Goal: Obtain resource: Obtain resource

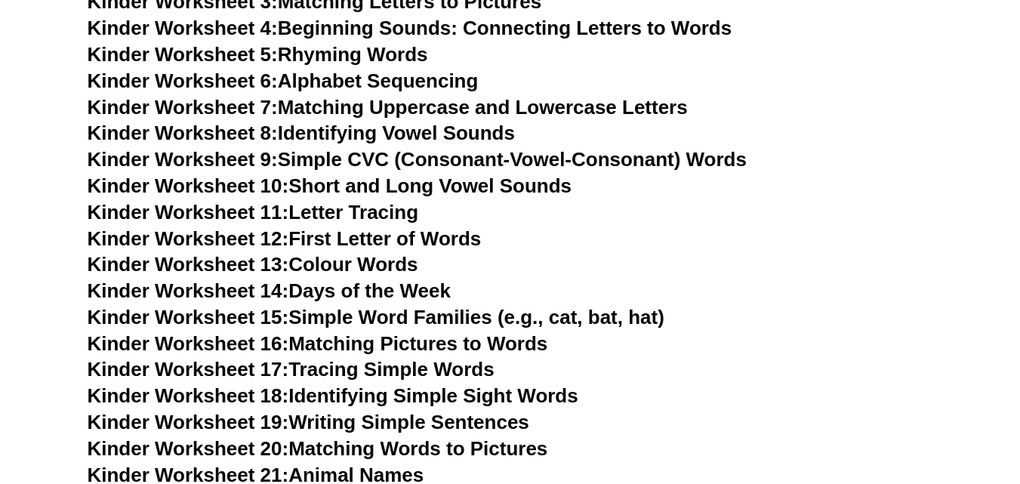
scroll to position [941, 0]
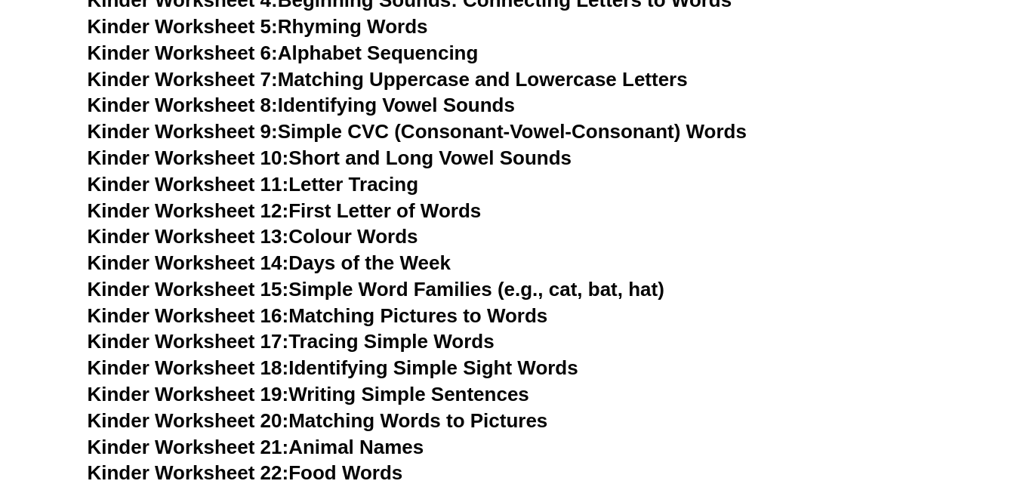
click at [356, 233] on link "Kinder Worksheet 13: Colour Words" at bounding box center [253, 236] width 331 height 23
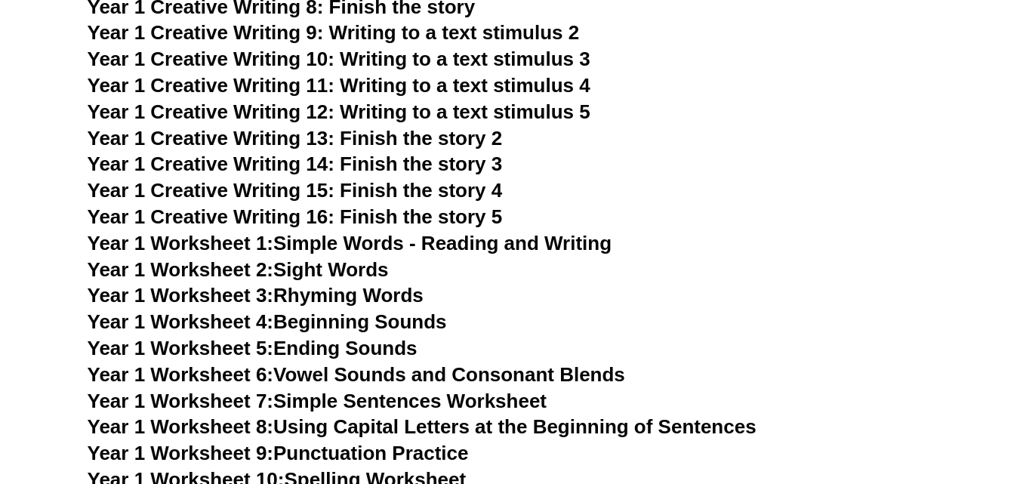
scroll to position [2753, 0]
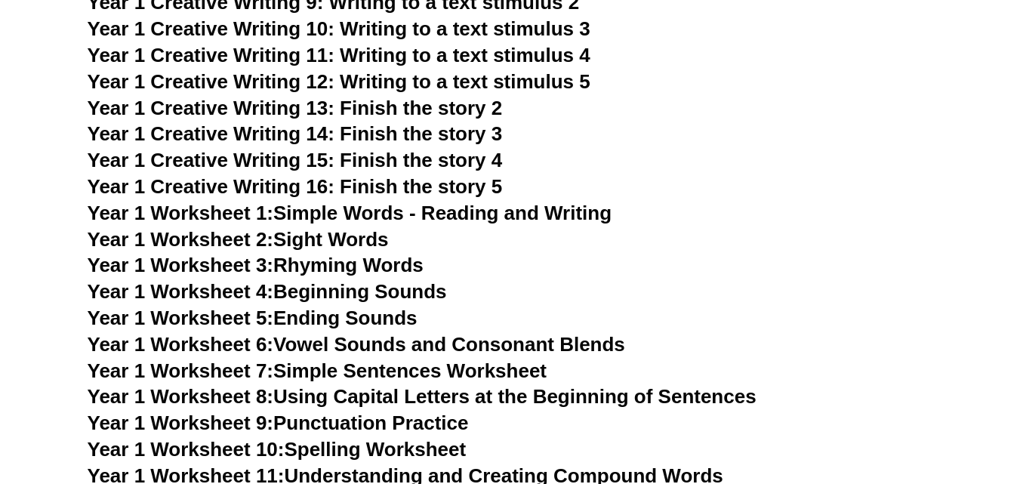
click at [522, 216] on link "Year 1 Worksheet 1: Simple Words - Reading and Writing" at bounding box center [350, 213] width 525 height 23
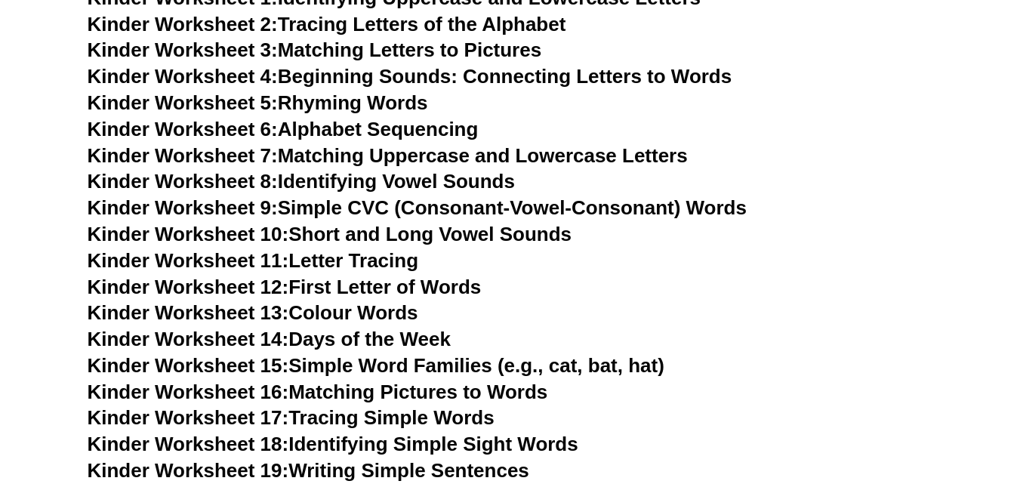
scroll to position [838, 0]
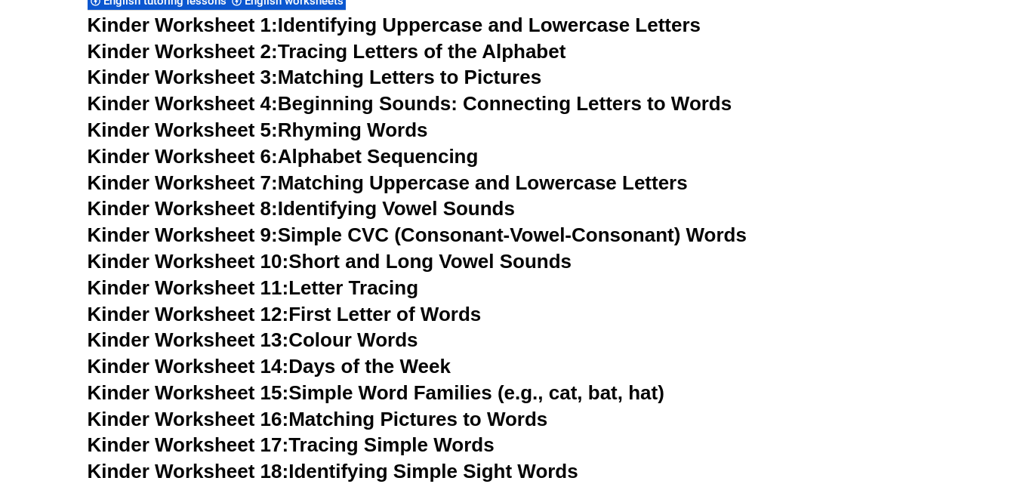
click at [579, 31] on link "Kinder Worksheet 1: Identifying Uppercase and Lowercase Letters" at bounding box center [395, 25] width 614 height 23
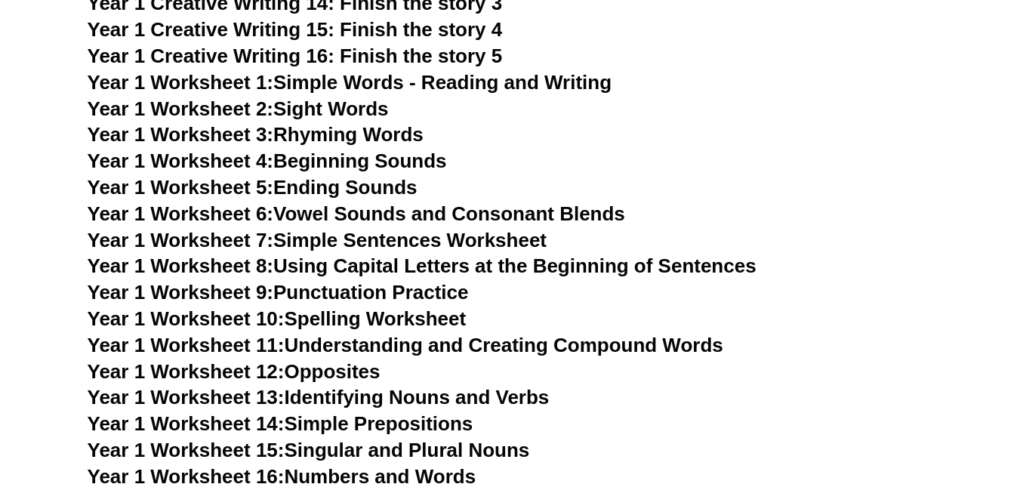
scroll to position [2802, 0]
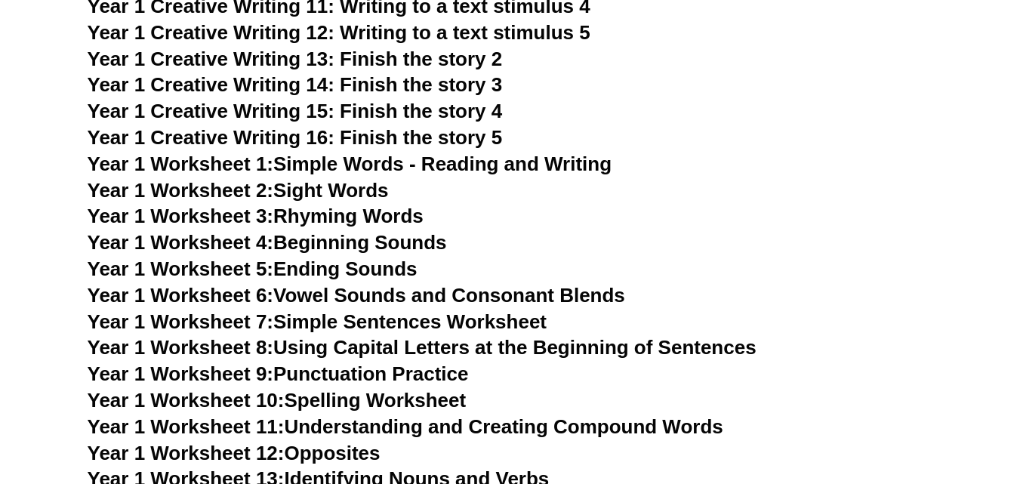
click at [257, 52] on span "Year 1 Creative Writing 13: Finish the story 2" at bounding box center [295, 59] width 415 height 23
click at [357, 129] on span "Year 1 Creative Writing 16: Finish the story 5" at bounding box center [295, 137] width 415 height 23
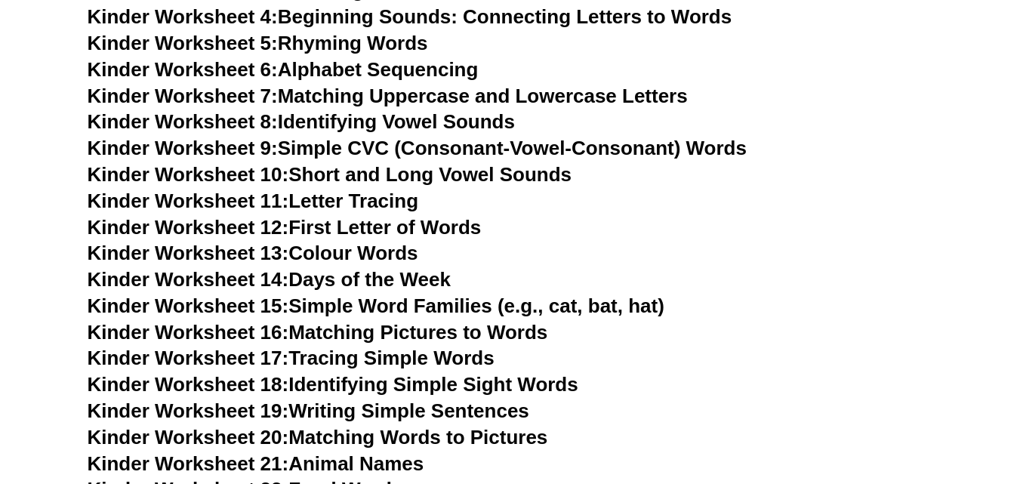
scroll to position [941, 0]
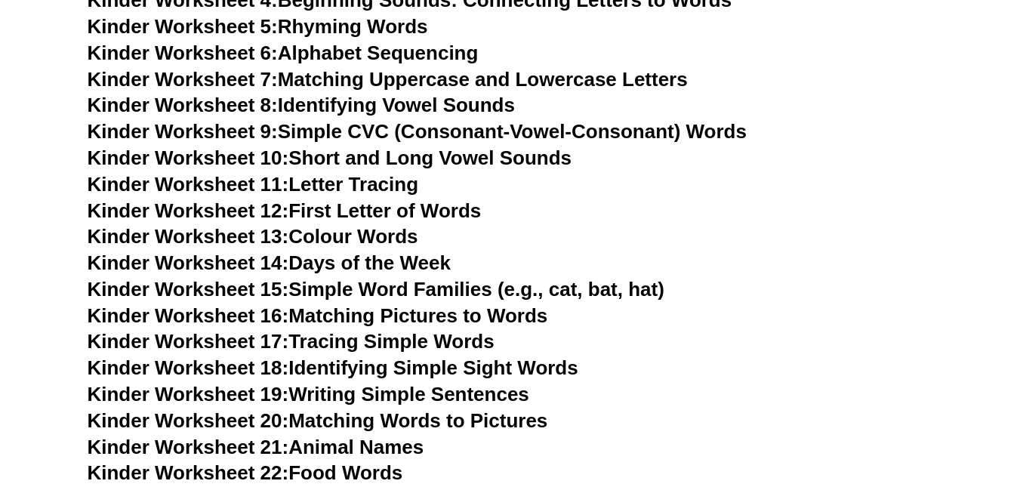
click at [394, 445] on link "Kinder Worksheet 21: Animal Names" at bounding box center [256, 447] width 337 height 23
click at [381, 180] on link "Kinder Worksheet 11: Letter Tracing" at bounding box center [253, 184] width 331 height 23
click at [380, 321] on link "Kinder Worksheet 16: Matching Pictures to Words" at bounding box center [318, 315] width 461 height 23
